Goal: Information Seeking & Learning: Check status

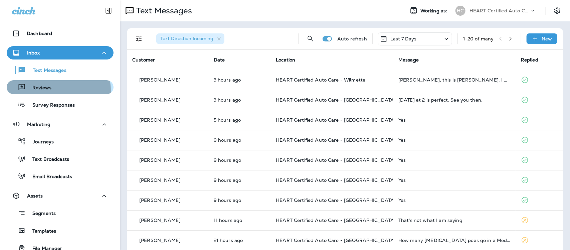
click at [45, 91] on div "Reviews" at bounding box center [30, 87] width 42 height 10
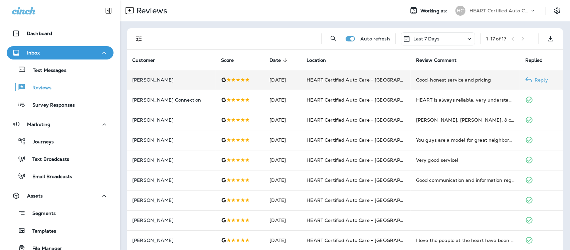
click at [425, 80] on div "Good-honest service and pricing" at bounding box center [465, 80] width 99 height 7
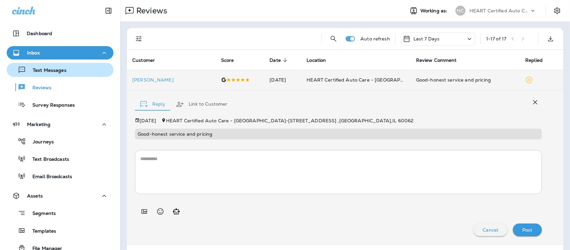
click at [61, 72] on p "Text Messages" at bounding box center [46, 71] width 40 height 6
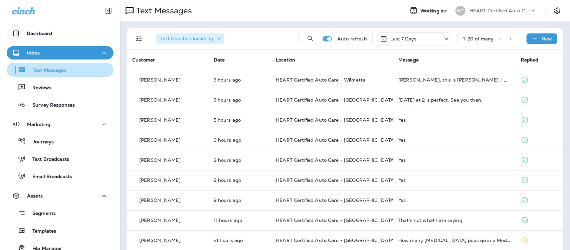
click at [57, 66] on div "Text Messages" at bounding box center [37, 70] width 57 height 10
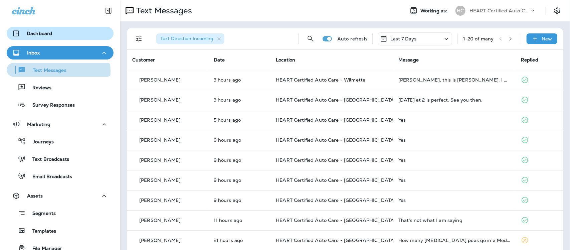
drag, startPoint x: 44, startPoint y: 71, endPoint x: 59, endPoint y: 27, distance: 46.6
click at [44, 68] on p "Text Messages" at bounding box center [46, 71] width 40 height 6
